Goal: Task Accomplishment & Management: Manage account settings

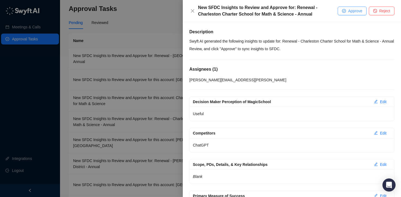
click at [340, 12] on button "Approve" at bounding box center [352, 11] width 29 height 9
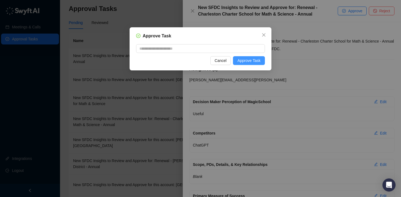
click at [259, 61] on span "Approve Task" at bounding box center [249, 61] width 23 height 6
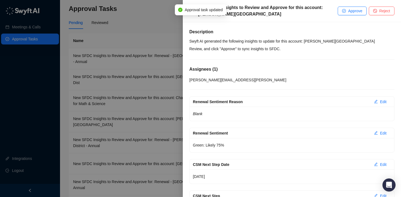
click at [165, 28] on div at bounding box center [200, 98] width 401 height 197
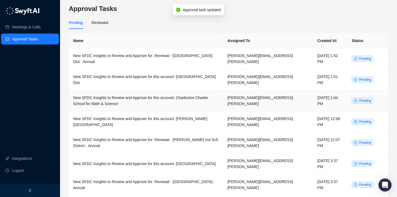
click at [175, 92] on td "New SFDC Insights to Review and Approve for this account: Charleston Charter Sc…" at bounding box center [146, 100] width 154 height 21
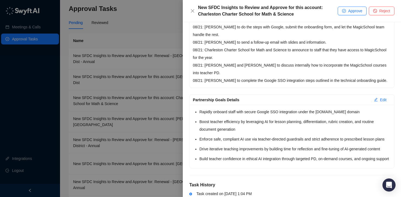
scroll to position [215, 0]
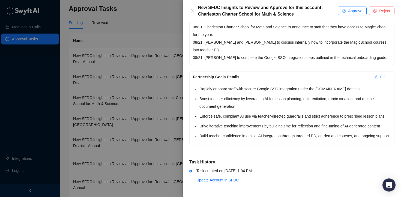
click at [380, 74] on span "Edit" at bounding box center [383, 77] width 7 height 6
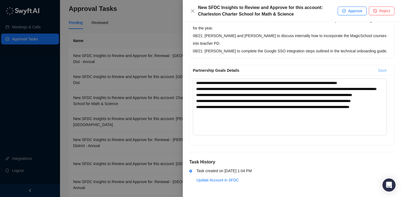
scroll to position [249, 0]
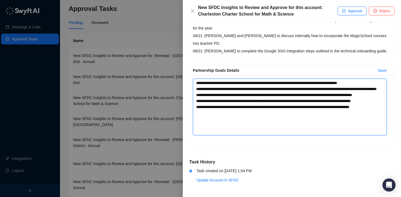
click at [244, 84] on textarea "**********" at bounding box center [290, 107] width 194 height 57
type textarea "**********"
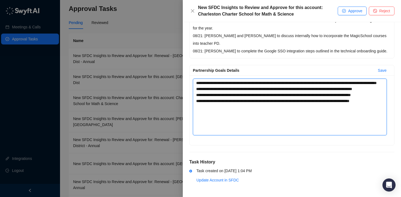
scroll to position [243, 0]
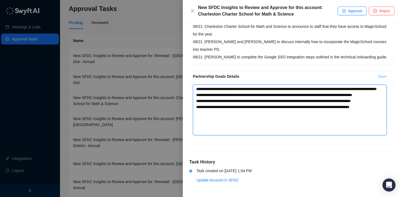
type textarea "**********"
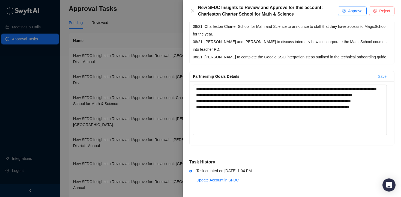
click at [380, 77] on span "Save" at bounding box center [382, 76] width 9 height 6
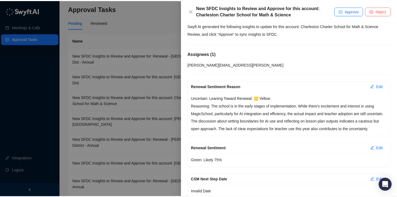
scroll to position [0, 0]
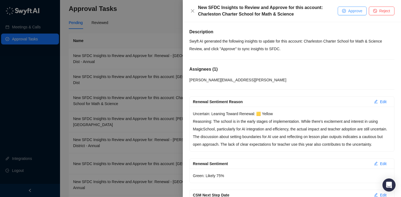
click at [352, 14] on button "Approve" at bounding box center [352, 11] width 29 height 9
type textarea "**********"
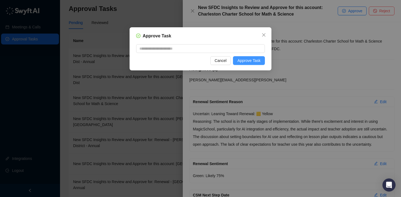
click at [262, 59] on button "Approve Task" at bounding box center [249, 60] width 32 height 9
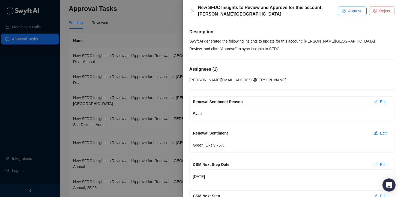
click at [162, 11] on div at bounding box center [200, 98] width 401 height 197
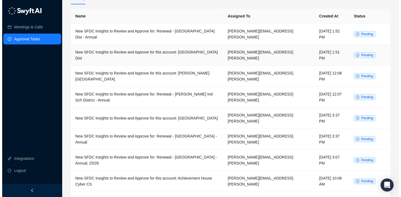
scroll to position [25, 0]
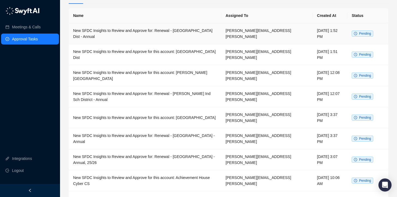
click at [221, 38] on td "New SFDC Insights to Review and Approve for: Renewal - [GEOGRAPHIC_DATA] Dist -…" at bounding box center [145, 33] width 153 height 21
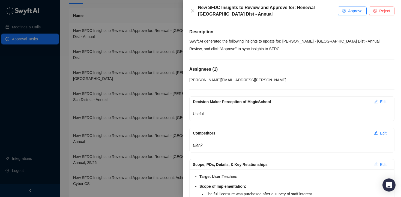
click at [131, 7] on div at bounding box center [200, 98] width 401 height 197
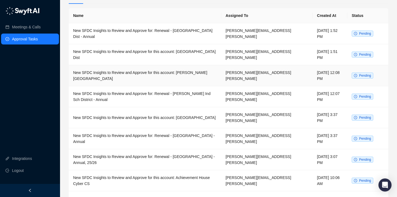
click at [313, 80] on td "[DATE] 12:08 PM" at bounding box center [330, 75] width 35 height 21
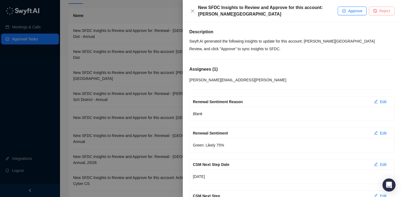
click at [380, 13] on span "Reject" at bounding box center [385, 11] width 11 height 6
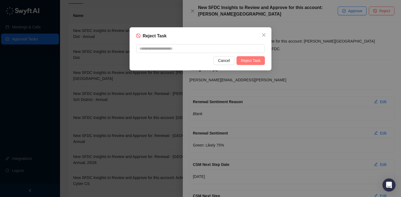
click at [249, 61] on span "Reject Task" at bounding box center [251, 61] width 20 height 6
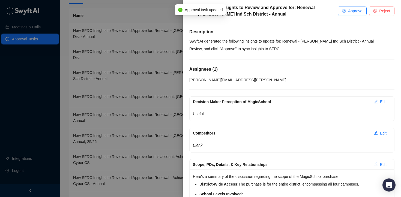
scroll to position [174, 0]
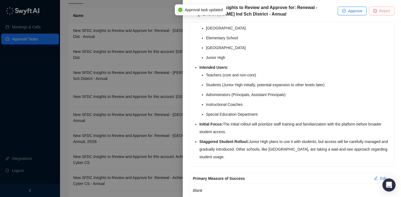
click at [383, 13] on span "Reject" at bounding box center [385, 11] width 11 height 6
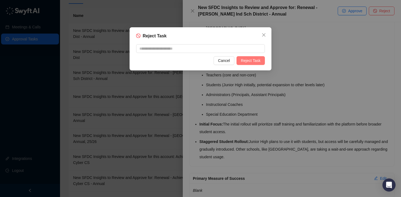
click at [258, 59] on span "Reject Task" at bounding box center [251, 61] width 20 height 6
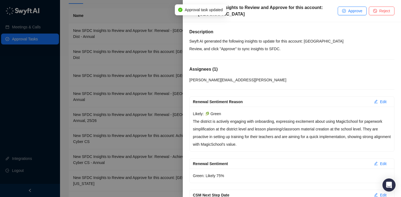
click at [159, 45] on div at bounding box center [200, 98] width 401 height 197
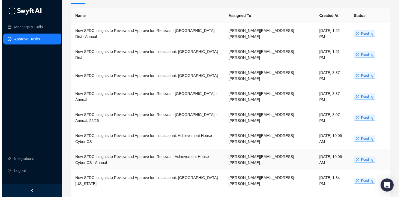
scroll to position [77, 0]
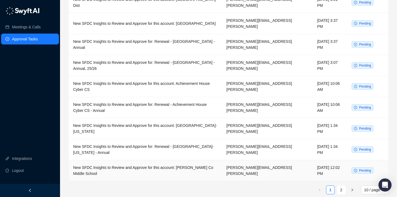
click at [212, 168] on td "New SFDC Insights to Review and Approve for this account: [PERSON_NAME] Co Midd…" at bounding box center [145, 170] width 153 height 21
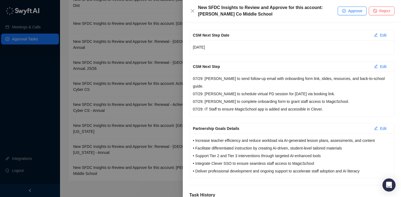
scroll to position [150, 0]
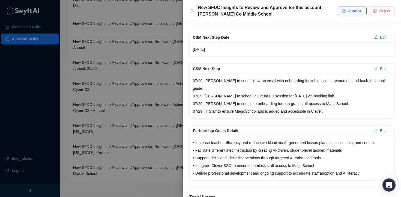
click at [381, 12] on span "Reject" at bounding box center [385, 11] width 11 height 6
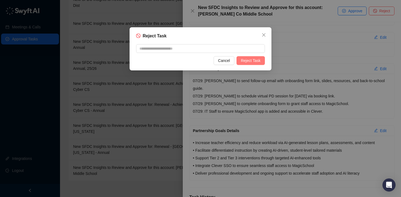
click at [256, 63] on span "Reject Task" at bounding box center [251, 61] width 20 height 6
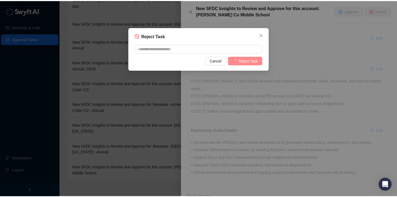
scroll to position [66, 0]
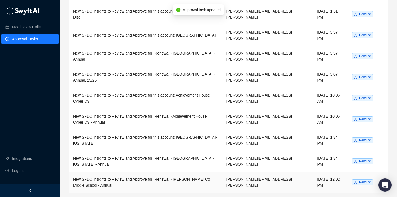
click at [170, 179] on td "New SFDC Insights to Review and Approve for: Renewal - [PERSON_NAME] Co Middle …" at bounding box center [145, 182] width 153 height 21
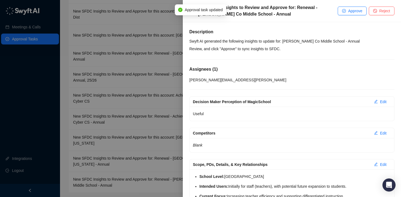
click at [377, 16] on div "New SFDC Insights to Review and Approve for: Renewal - [PERSON_NAME] Co Middle …" at bounding box center [292, 11] width 218 height 22
click at [377, 13] on button "Reject" at bounding box center [382, 11] width 26 height 9
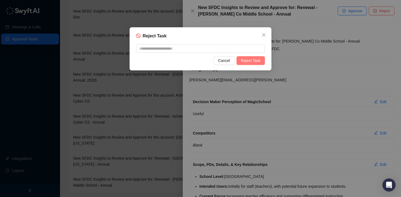
click at [258, 64] on button "Reject Task" at bounding box center [251, 60] width 28 height 9
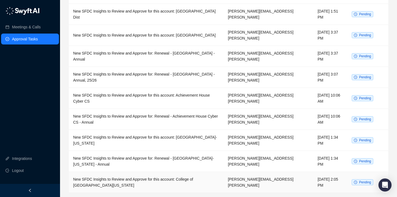
click at [181, 179] on td "New SFDC Insights to Review and Approve for this account: College of [GEOGRAPHI…" at bounding box center [146, 182] width 155 height 21
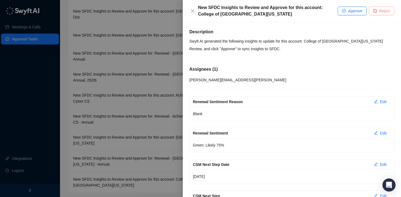
click at [374, 13] on button "Reject" at bounding box center [382, 11] width 26 height 9
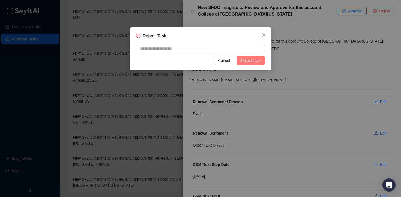
click at [249, 62] on span "Reject Task" at bounding box center [251, 61] width 20 height 6
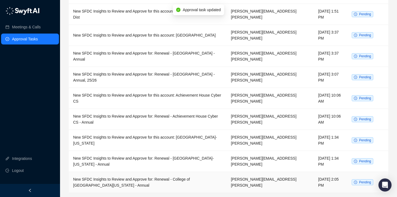
click at [169, 181] on td "New SFDC Insights to Review and Approve for: Renewal - College of [GEOGRAPHIC_D…" at bounding box center [148, 182] width 158 height 21
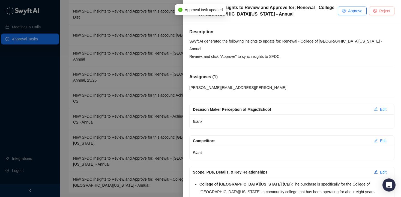
click at [375, 13] on button "Reject" at bounding box center [382, 11] width 26 height 9
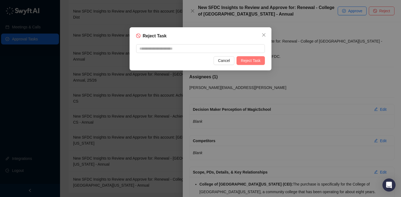
click at [252, 62] on span "Reject Task" at bounding box center [251, 61] width 20 height 6
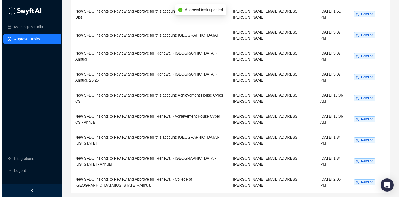
scroll to position [62, 0]
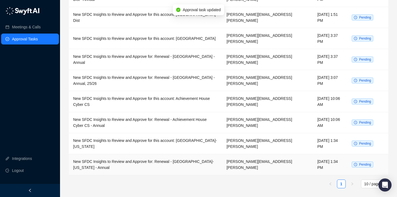
click at [171, 160] on td "New SFDC Insights to Review and Approve for: Renewal - [GEOGRAPHIC_DATA]-[US_ST…" at bounding box center [145, 164] width 153 height 21
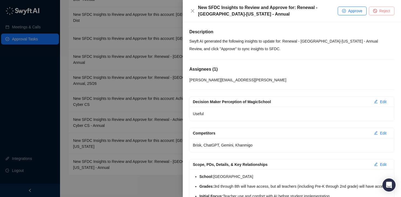
click at [382, 12] on span "Reject" at bounding box center [385, 11] width 11 height 6
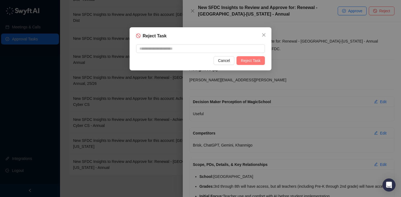
click at [248, 62] on span "Reject Task" at bounding box center [251, 61] width 20 height 6
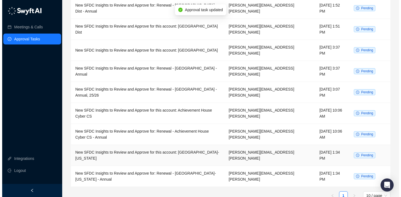
scroll to position [41, 0]
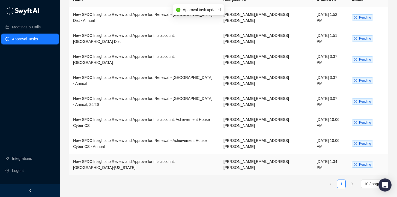
click at [185, 170] on td "New SFDC Insights to Review and Approve for this account: [GEOGRAPHIC_DATA]-[US…" at bounding box center [144, 164] width 150 height 21
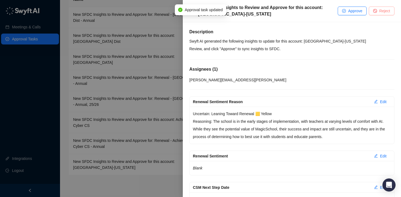
click at [385, 13] on span "Reject" at bounding box center [385, 11] width 11 height 6
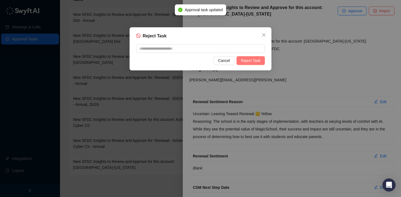
click at [253, 62] on span "Reject Task" at bounding box center [251, 61] width 20 height 6
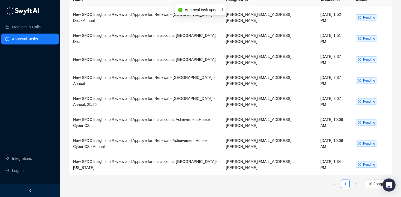
scroll to position [20, 0]
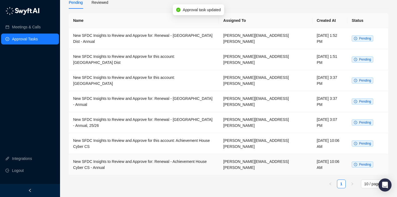
click at [188, 161] on td "New SFDC Insights to Review and Approve for: Renewal - Achievement House Cyber …" at bounding box center [144, 164] width 150 height 21
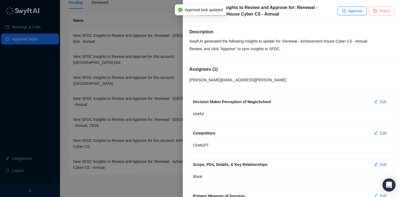
click at [383, 12] on span "Reject" at bounding box center [385, 11] width 11 height 6
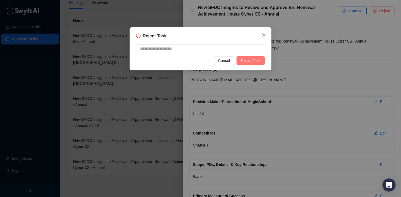
click at [258, 59] on span "Reject Task" at bounding box center [251, 61] width 20 height 6
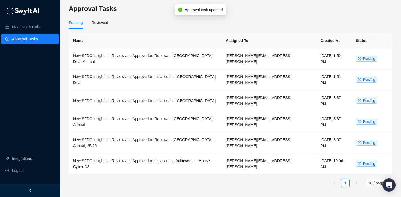
click at [162, 169] on div "Name Assigned To Created At Status New SFDC Insights to Review and Approve for:…" at bounding box center [231, 110] width 324 height 154
click at [162, 158] on td "New SFDC Insights to Review and Approve for this account: Achievement House Cyb…" at bounding box center [145, 163] width 153 height 21
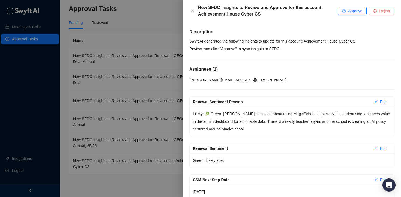
click at [376, 9] on icon "stop" at bounding box center [376, 11] width 4 height 4
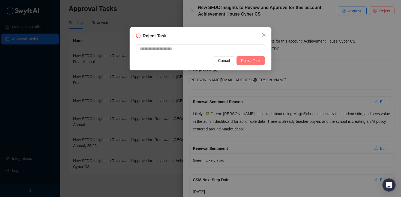
click at [251, 62] on span "Reject Task" at bounding box center [251, 61] width 20 height 6
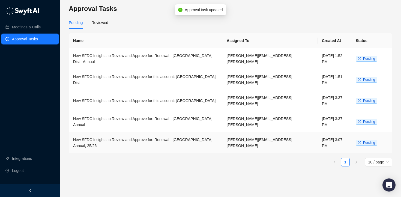
click at [170, 132] on td "New SFDC Insights to Review and Approve for: Renewal - [GEOGRAPHIC_DATA] - Annu…" at bounding box center [146, 142] width 154 height 21
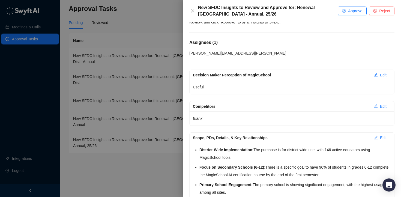
scroll to position [78, 0]
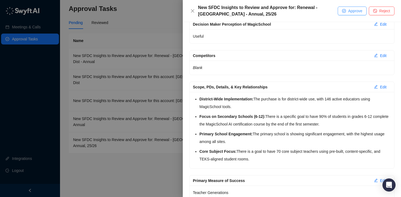
click at [358, 12] on span "Approve" at bounding box center [355, 11] width 14 height 6
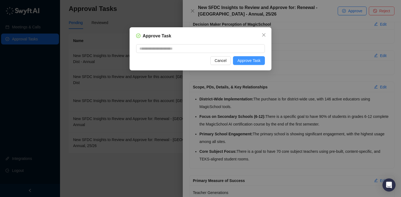
click at [248, 61] on span "Approve Task" at bounding box center [249, 61] width 23 height 6
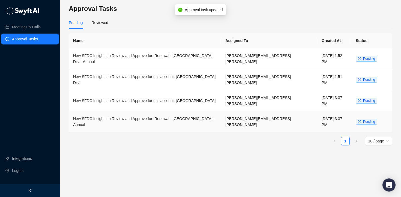
click at [209, 114] on td "New SFDC Insights to Review and Approve for: Renewal - [GEOGRAPHIC_DATA] - Annu…" at bounding box center [145, 121] width 152 height 21
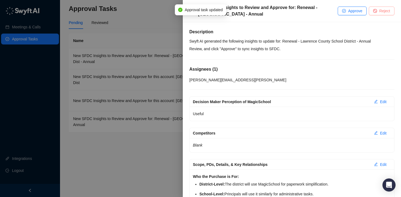
click at [378, 12] on button "Reject" at bounding box center [382, 11] width 26 height 9
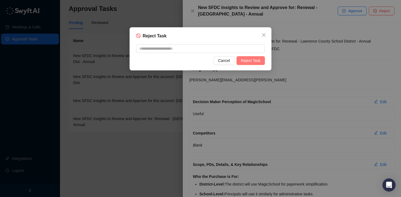
click at [251, 62] on span "Reject Task" at bounding box center [251, 61] width 20 height 6
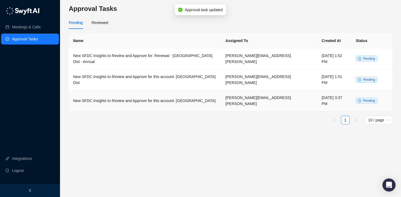
click at [204, 92] on td "New SFDC Insights to Review and Approve for this account: [GEOGRAPHIC_DATA]" at bounding box center [145, 100] width 152 height 21
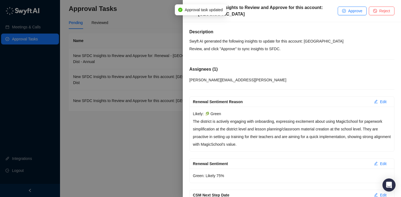
click at [382, 5] on div "New SFDC Insights to Review and Approve for this account: [GEOGRAPHIC_DATA] App…" at bounding box center [292, 11] width 218 height 22
click at [382, 8] on span "Reject" at bounding box center [385, 11] width 11 height 6
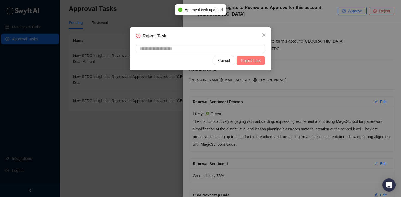
click at [241, 61] on span "Reject Task" at bounding box center [251, 61] width 20 height 6
